Goal: Navigation & Orientation: Find specific page/section

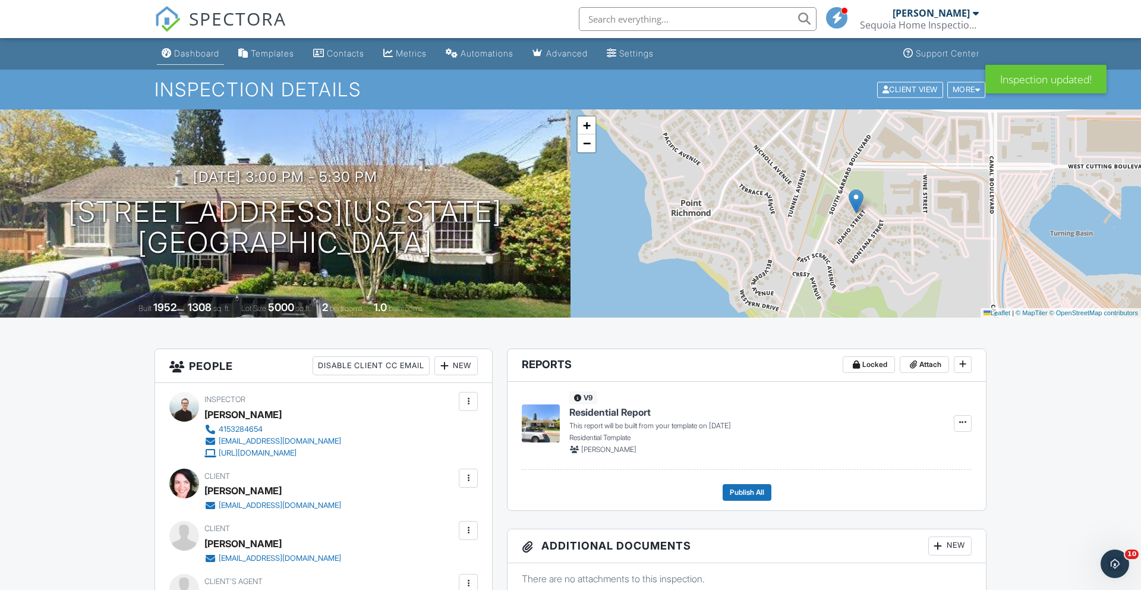
click at [197, 51] on div "Dashboard" at bounding box center [196, 53] width 45 height 10
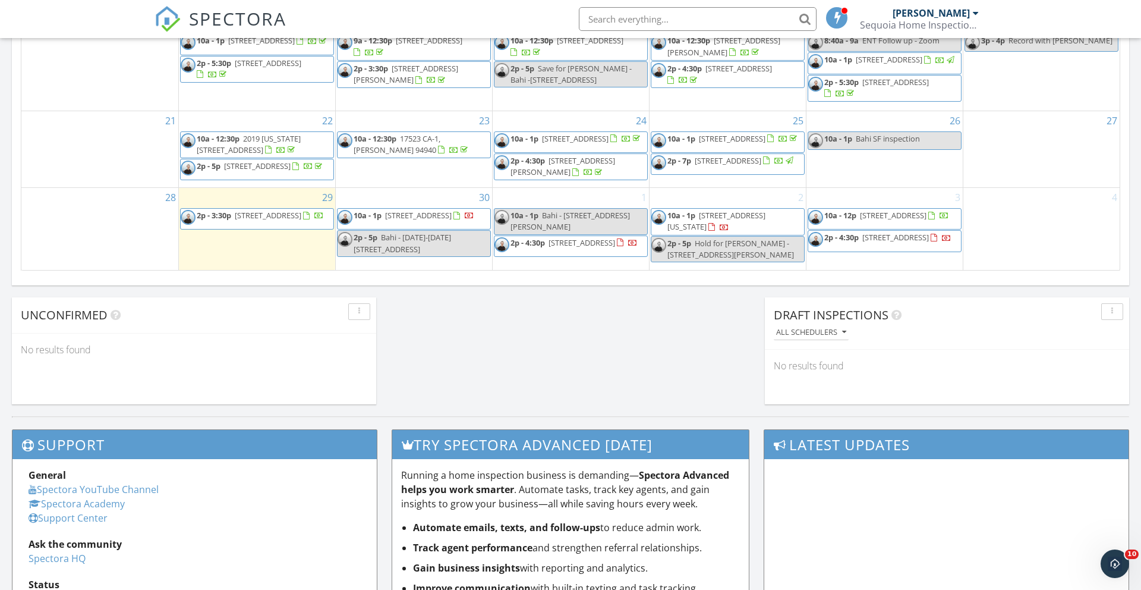
scroll to position [816, 0]
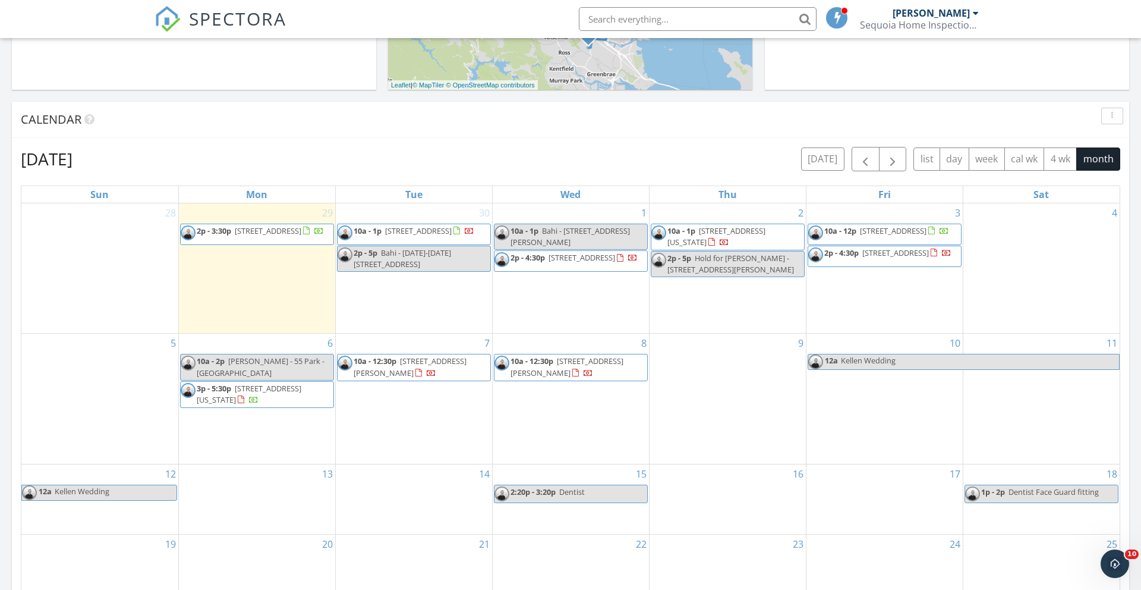
scroll to position [1083, 1142]
